Goal: Find specific page/section: Find specific page/section

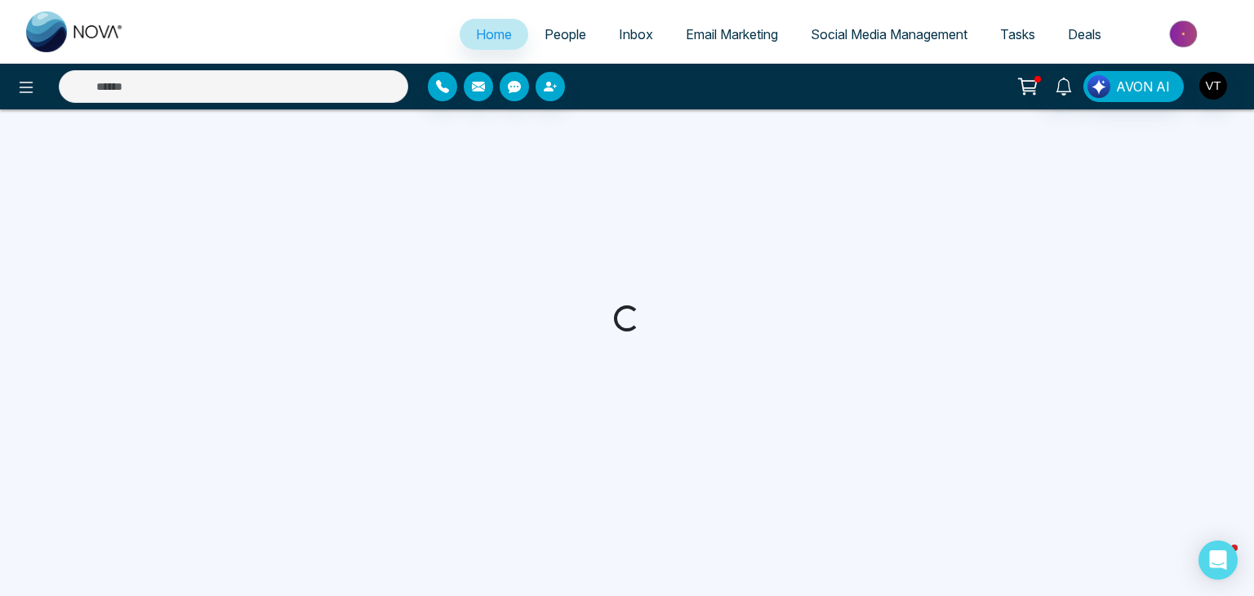
select select "*"
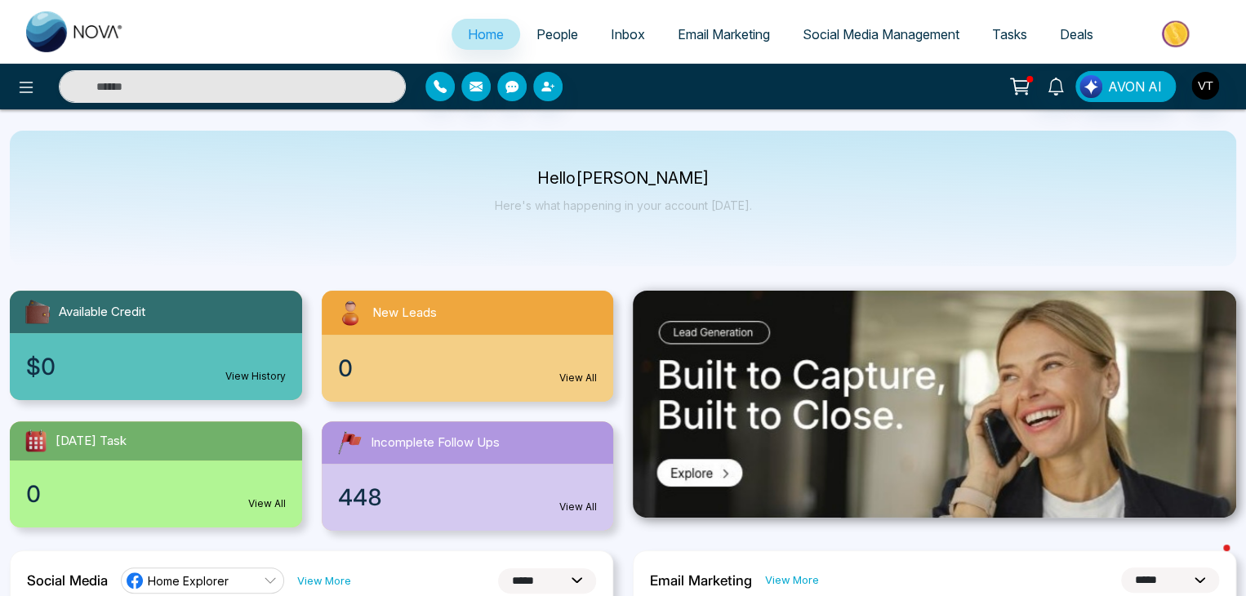
click at [541, 31] on span "People" at bounding box center [557, 34] width 42 height 16
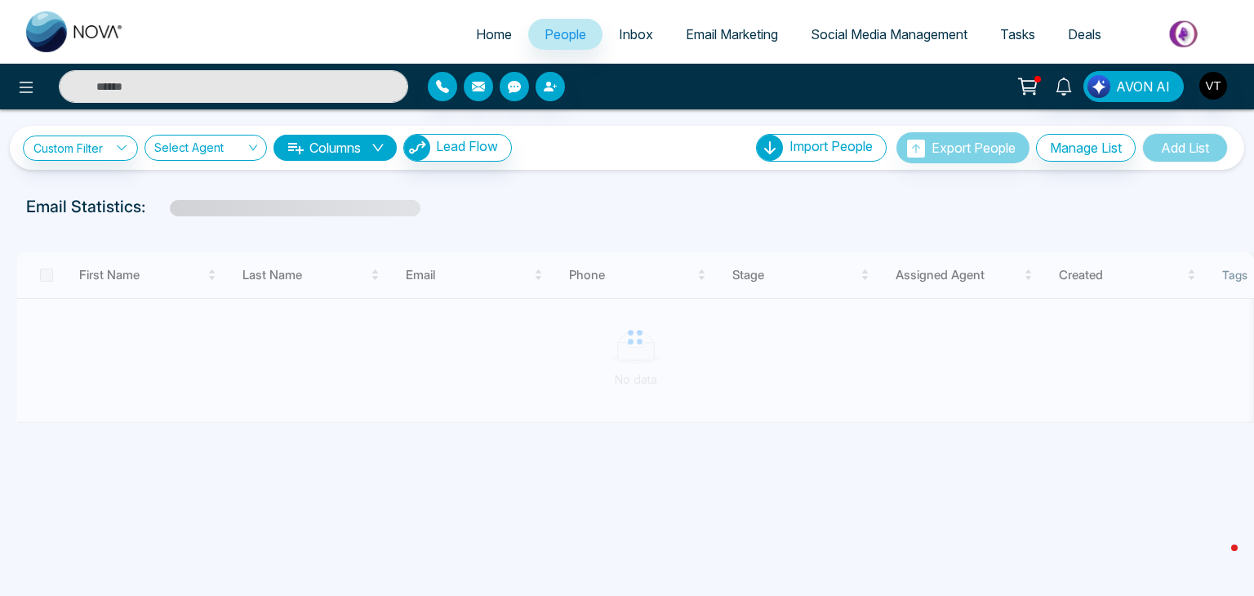
click at [233, 74] on input "text" at bounding box center [233, 86] width 349 height 33
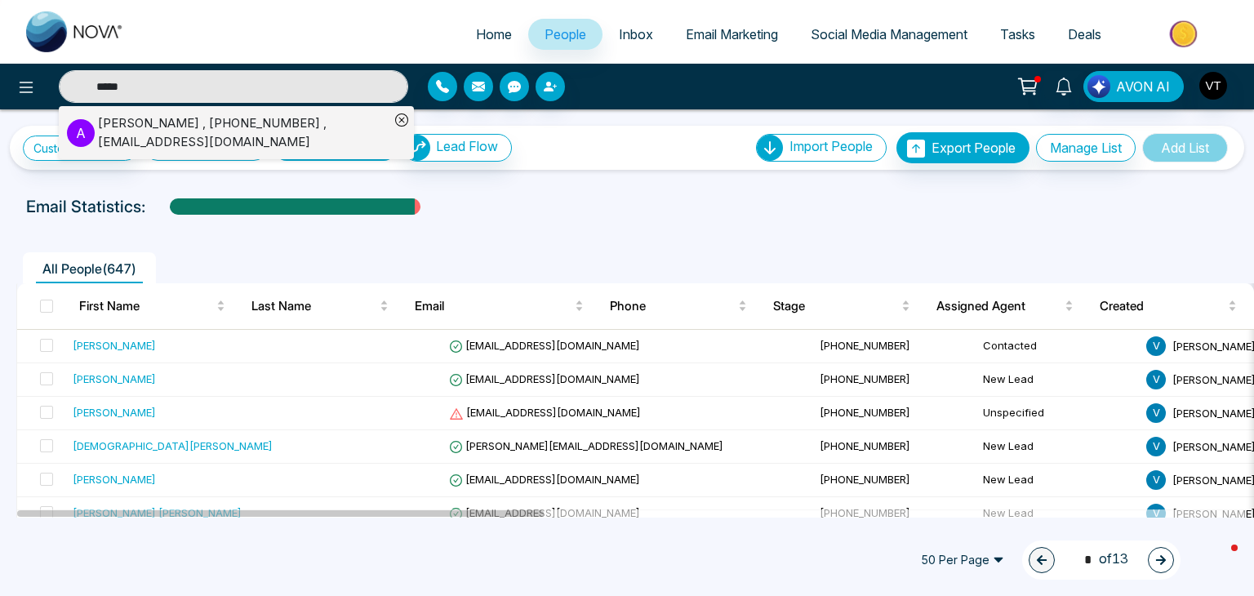
type input "*****"
click at [128, 141] on div "[PERSON_NAME] , [PHONE_NUMBER] , [EMAIL_ADDRESS][DOMAIN_NAME]" at bounding box center [243, 132] width 291 height 37
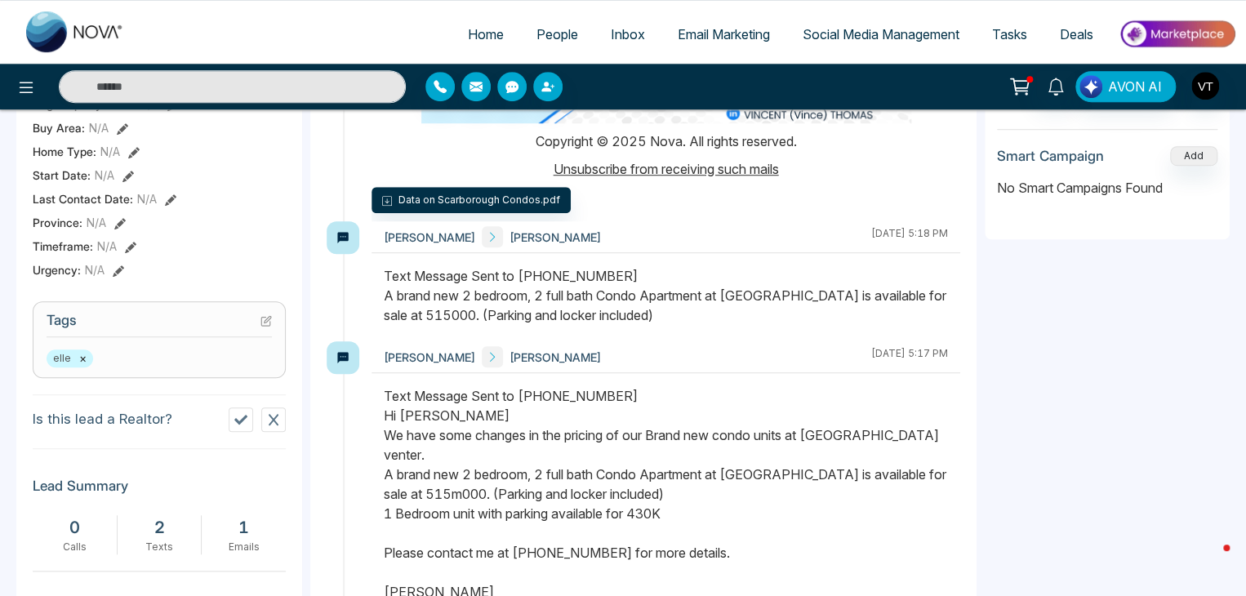
scroll to position [144, 0]
